Goal: Task Accomplishment & Management: Manage account settings

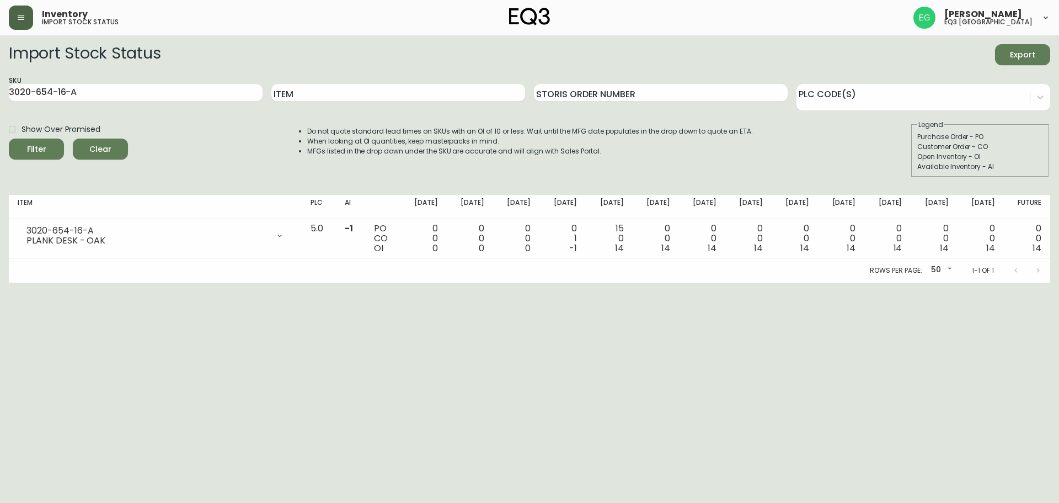
click at [15, 17] on button "button" at bounding box center [21, 18] width 24 height 24
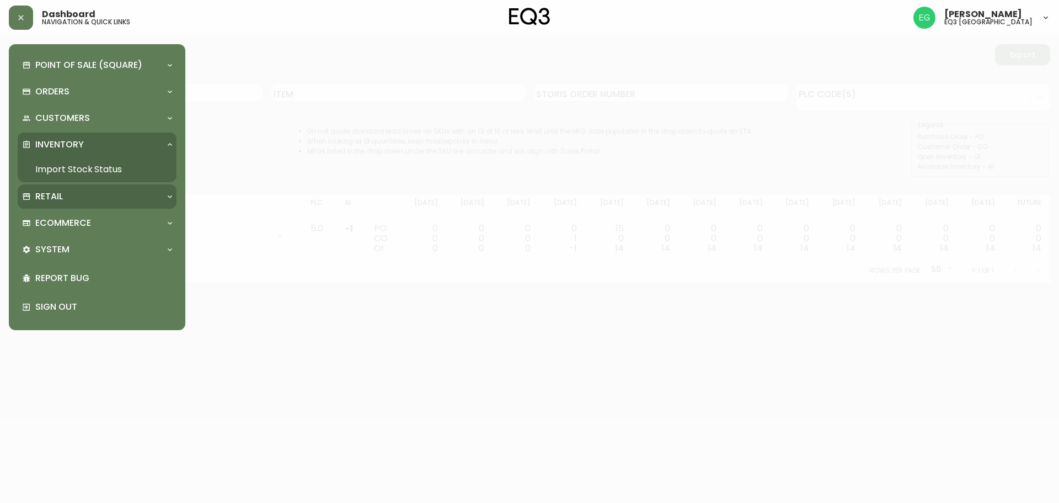
click at [99, 191] on div "Retail" at bounding box center [91, 196] width 139 height 12
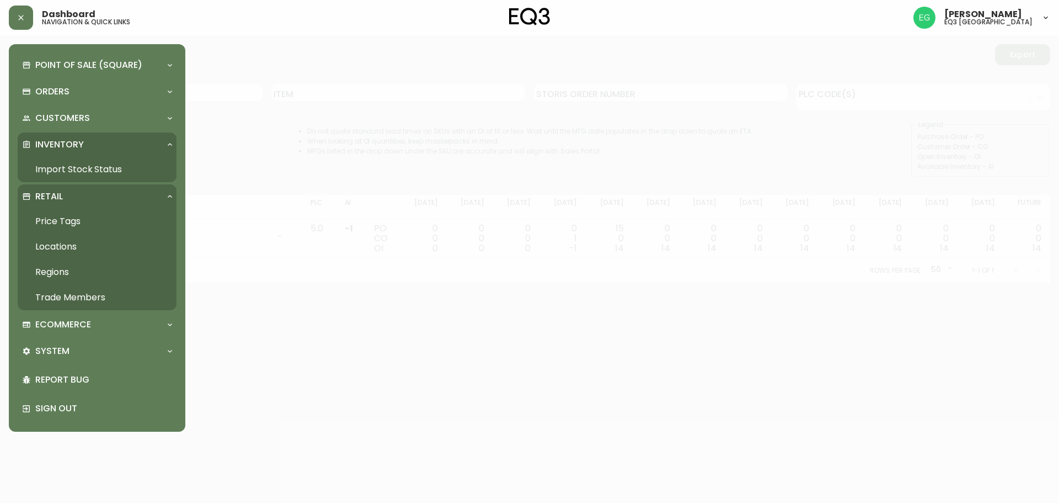
click at [85, 299] on link "Trade Members" at bounding box center [97, 297] width 159 height 25
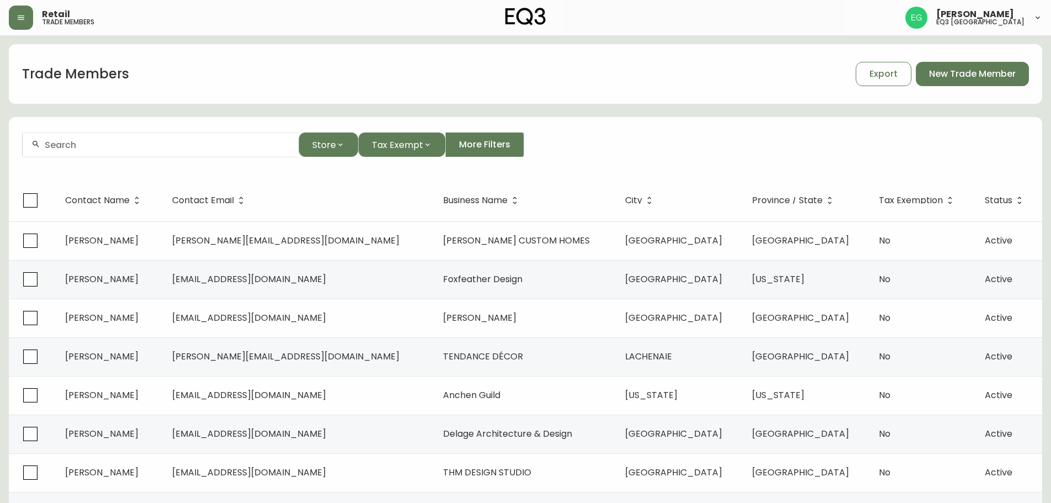
click at [228, 139] on div at bounding box center [161, 144] width 276 height 25
click at [182, 145] on input "JADE NELLA" at bounding box center [167, 145] width 245 height 10
click at [129, 143] on input "JADE NELLA" at bounding box center [167, 145] width 245 height 10
click at [129, 144] on input "JADE NELLA" at bounding box center [167, 145] width 245 height 10
type input "JADE INTERIORS"
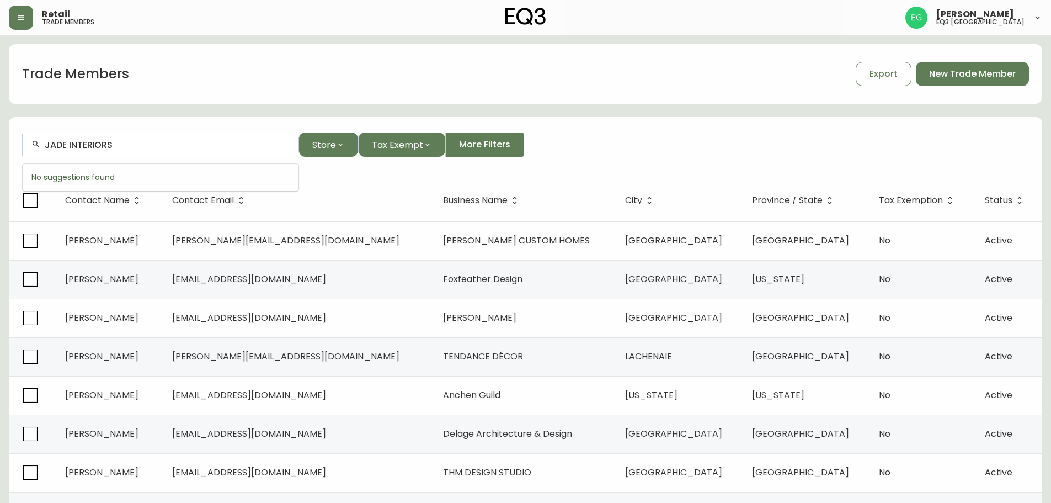
click at [797, 152] on div "JADE INTERIORS Store Tax Exempt More Filters" at bounding box center [525, 144] width 1007 height 25
click at [966, 78] on span "New Trade Member" at bounding box center [972, 74] width 87 height 12
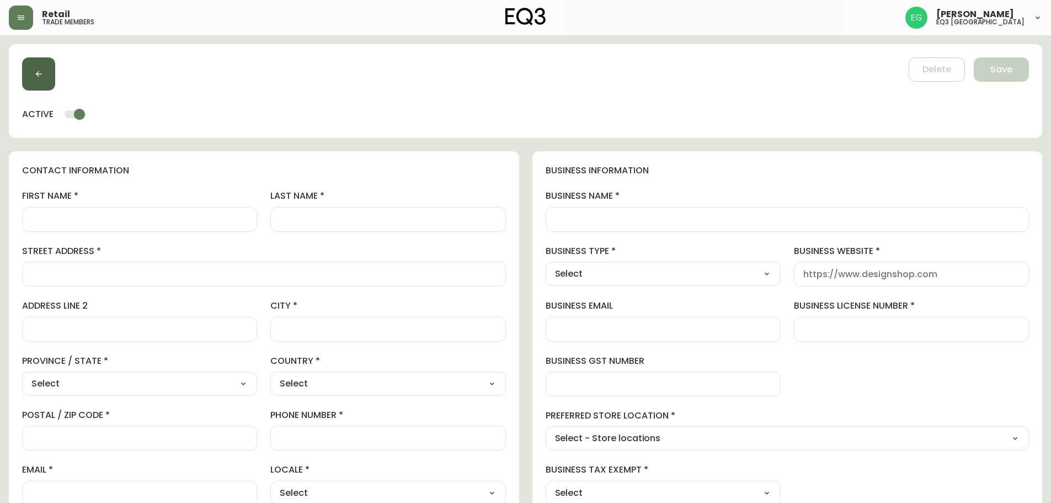
click at [40, 80] on button "button" at bounding box center [38, 73] width 33 height 33
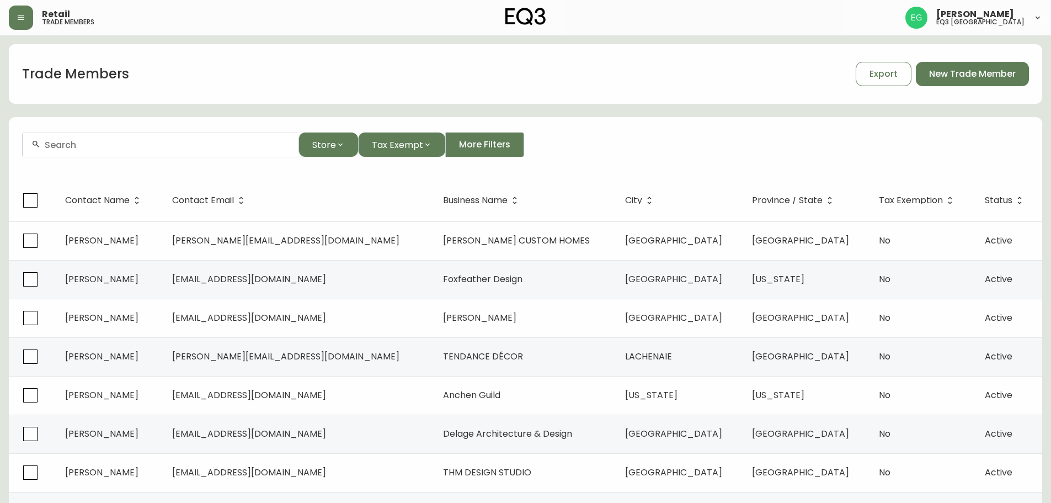
click at [25, 3] on div "Retail trade members [PERSON_NAME] eq3 [GEOGRAPHIC_DATA]" at bounding box center [525, 17] width 1033 height 35
click at [28, 24] on button "button" at bounding box center [21, 18] width 24 height 24
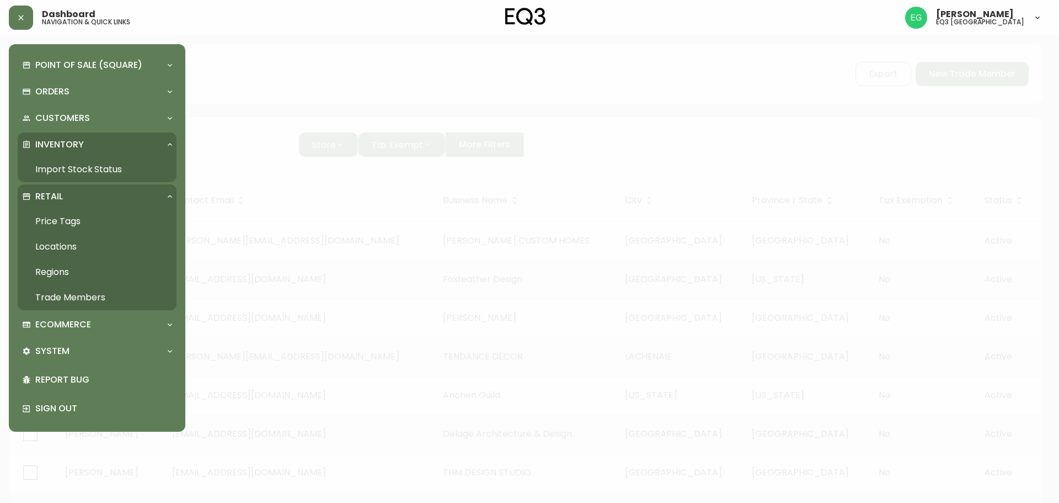
click at [168, 196] on icon at bounding box center [170, 196] width 9 height 9
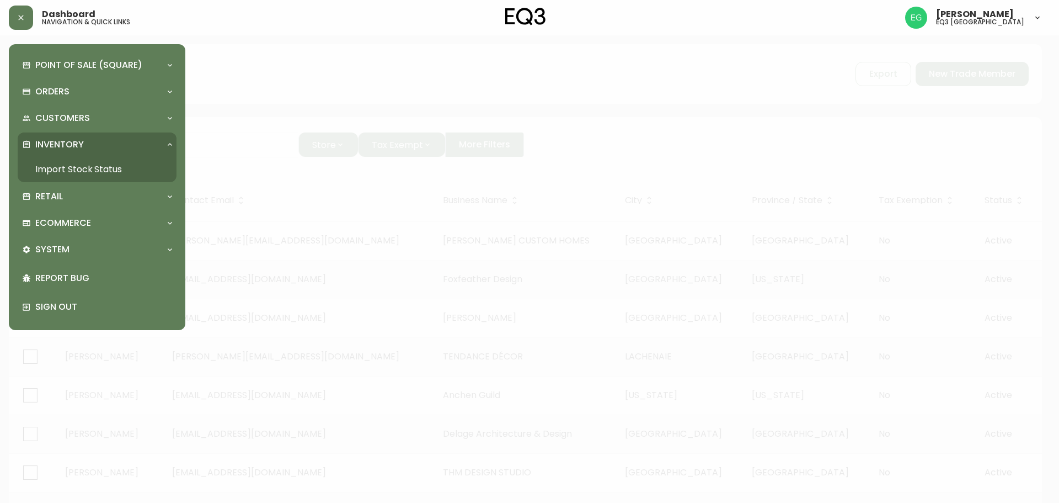
click at [169, 146] on icon at bounding box center [170, 144] width 9 height 9
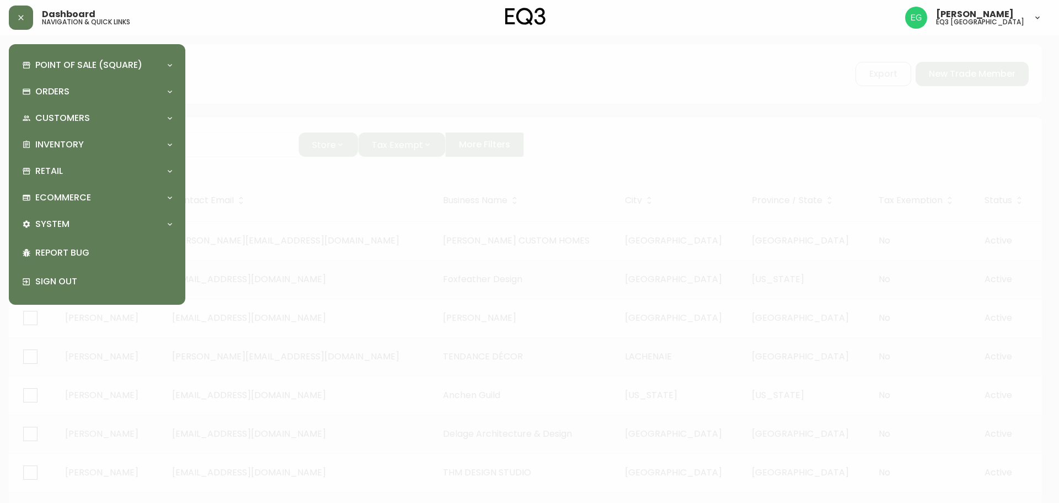
click at [451, 70] on div at bounding box center [529, 251] width 1059 height 503
